Goal: Submit feedback/report problem

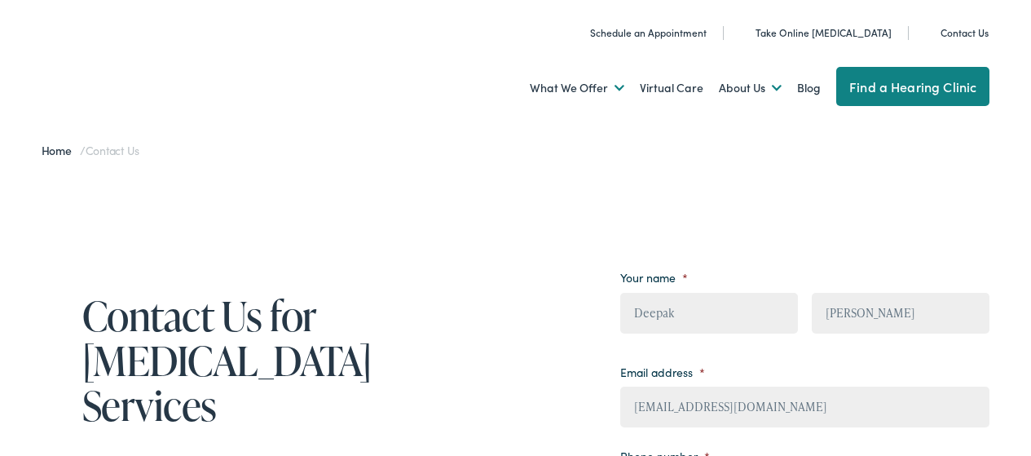
select select "Concept by [US_STATE] Hearing, [GEOGRAPHIC_DATA]"
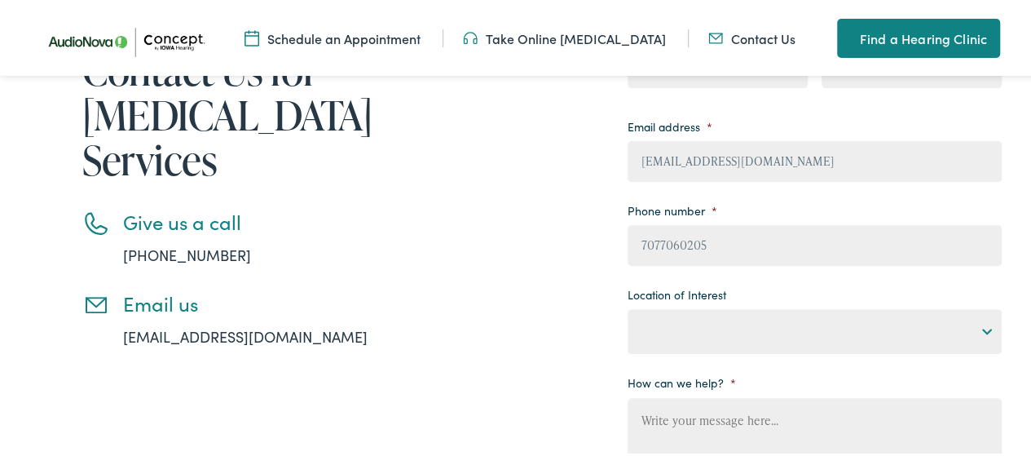
scroll to position [245, 0]
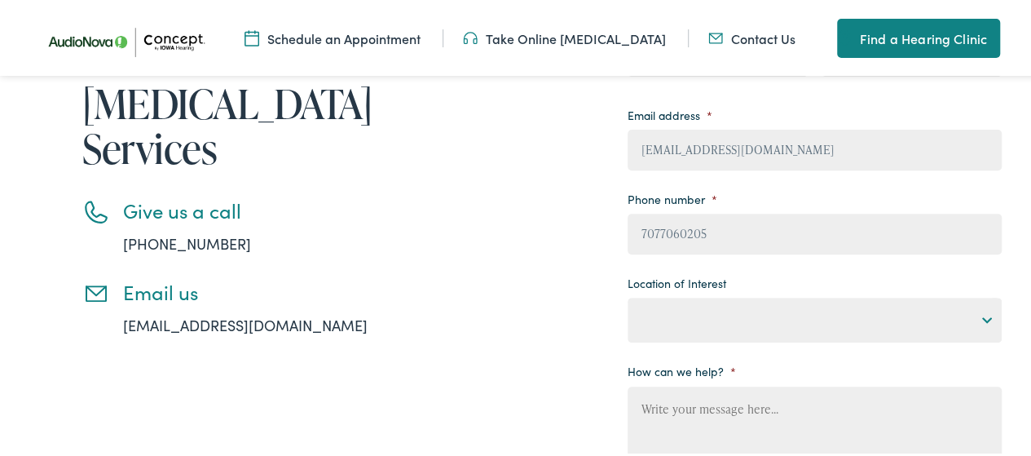
click at [709, 319] on select "Not applicable Concept by [US_STATE] Hearing, [GEOGRAPHIC_DATA] Concept by [US_…" at bounding box center [815, 317] width 374 height 45
select select "Concept by [US_STATE] Hearing, [GEOGRAPHIC_DATA]"
click at [628, 298] on select "Not applicable Concept by [US_STATE] Hearing, [GEOGRAPHIC_DATA] Concept by [US_…" at bounding box center [815, 317] width 374 height 45
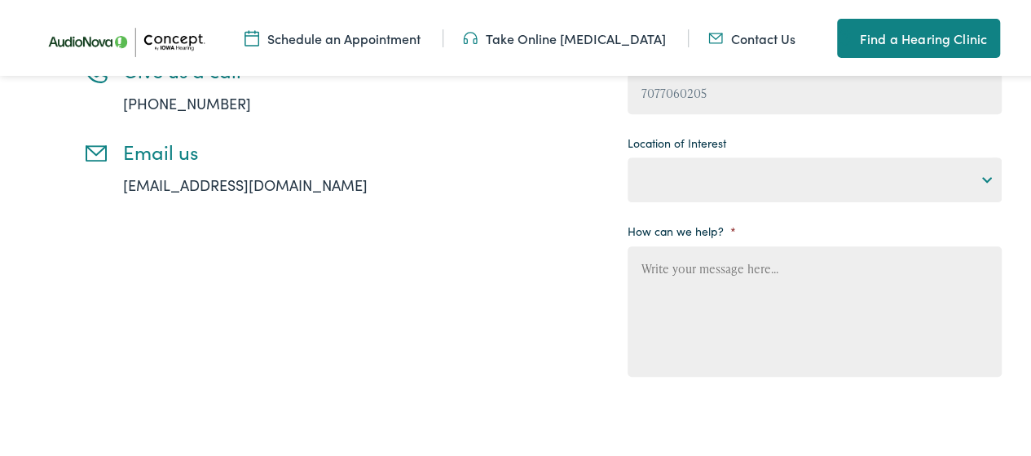
scroll to position [408, 0]
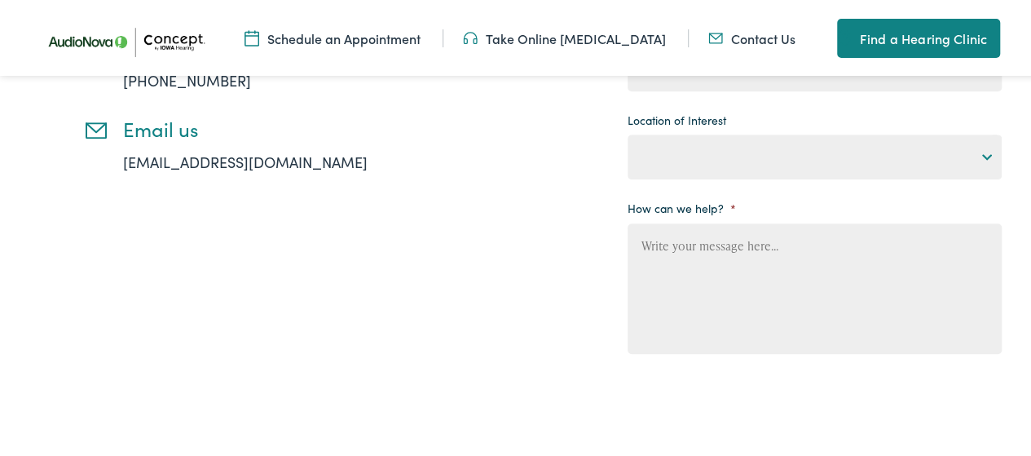
click at [719, 296] on textarea "How can we help? *" at bounding box center [815, 286] width 374 height 130
paste textarea "Hi Business Owner, I had a look at your website and noticed there’s great poten…"
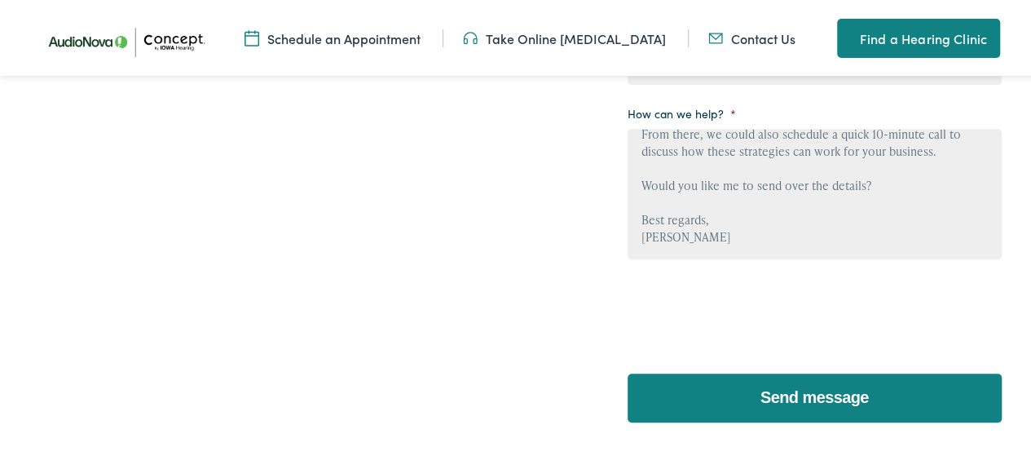
scroll to position [571, 0]
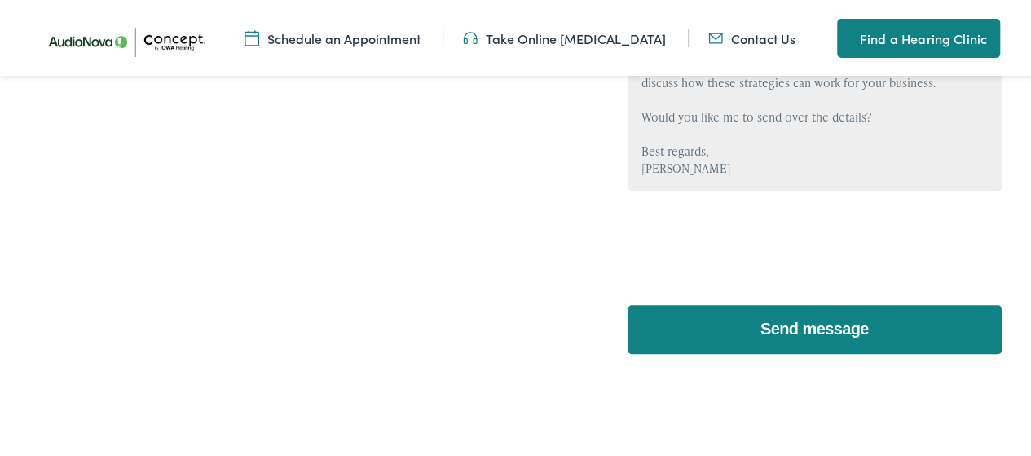
type textarea "Hi Business Owner, I had a look at your website and noticed there’s great poten…"
click at [841, 320] on input "Send message" at bounding box center [815, 326] width 374 height 49
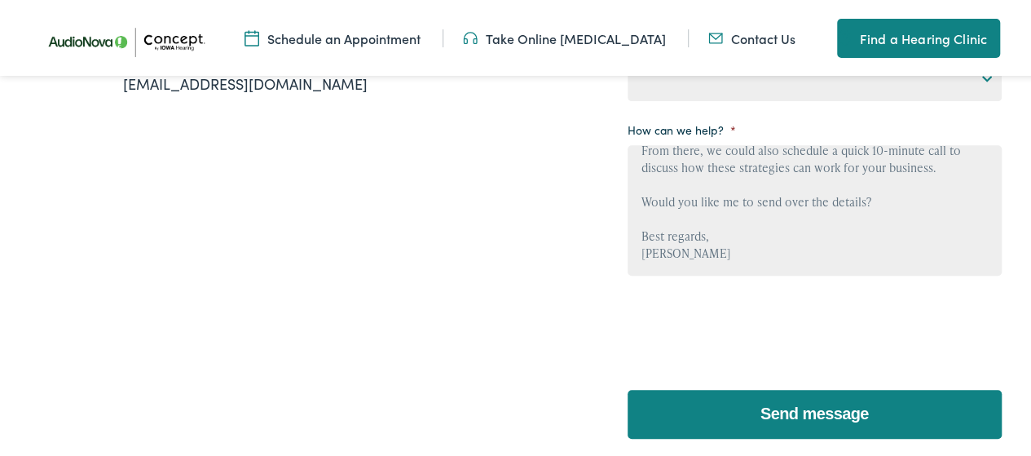
scroll to position [489, 0]
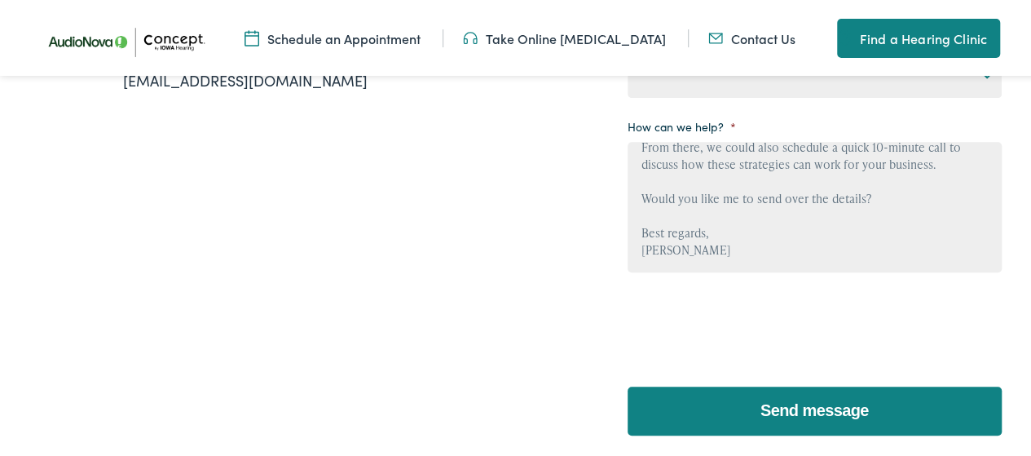
click at [822, 412] on input "Send message" at bounding box center [815, 408] width 374 height 49
click at [821, 413] on input "Send message" at bounding box center [815, 408] width 374 height 49
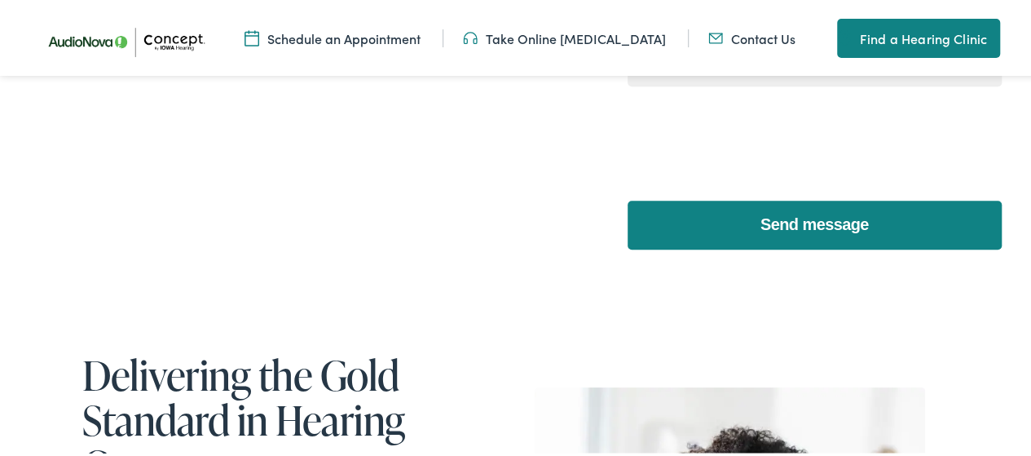
scroll to position [815, 0]
